Goal: Find specific page/section: Find specific page/section

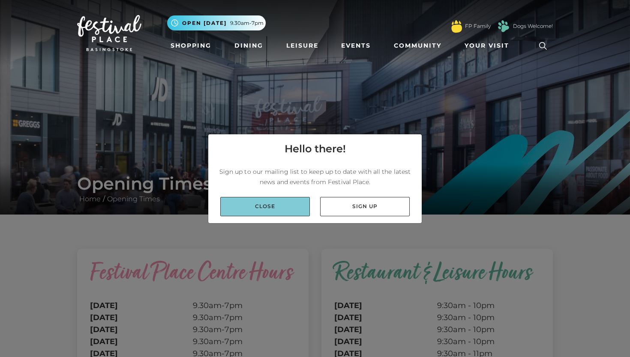
click at [276, 205] on link "Close" at bounding box center [265, 206] width 90 height 19
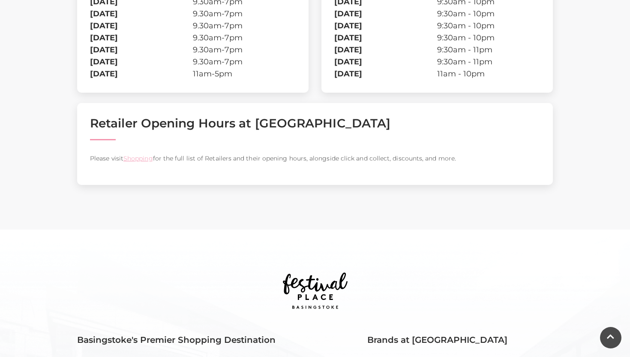
scroll to position [293, 0]
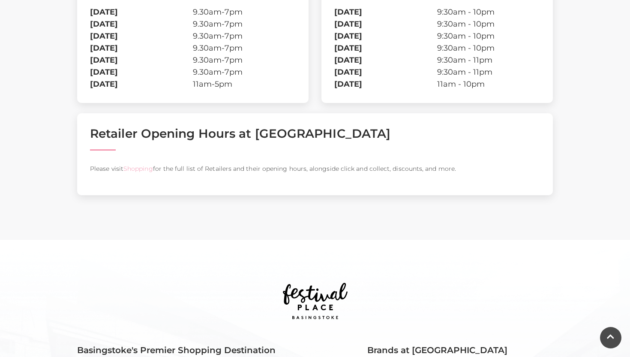
click at [143, 169] on link "Shopping" at bounding box center [138, 169] width 30 height 8
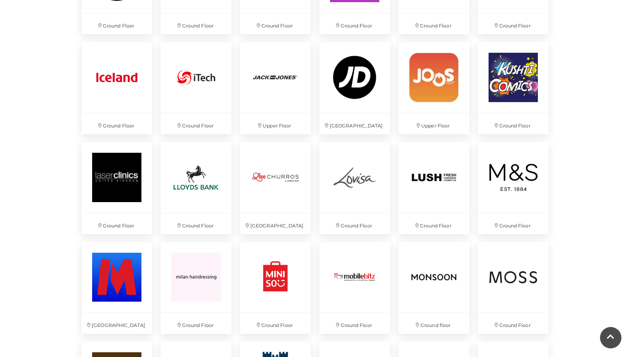
scroll to position [1312, 0]
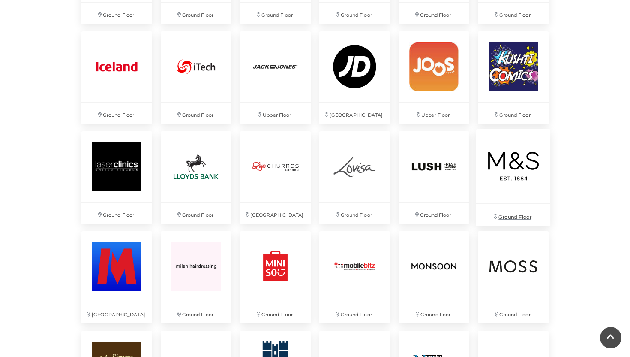
click at [513, 163] on img at bounding box center [513, 166] width 74 height 74
